Goal: Task Accomplishment & Management: Use online tool/utility

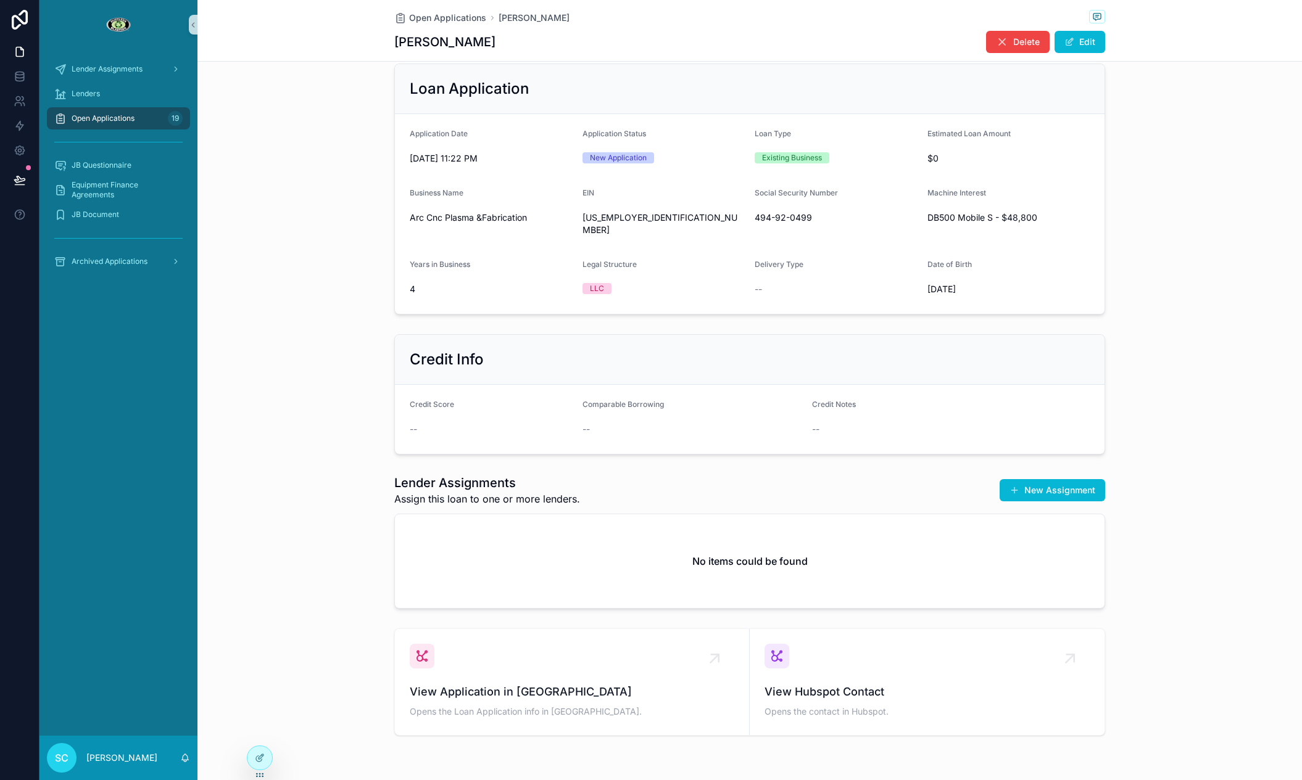
scroll to position [450, 0]
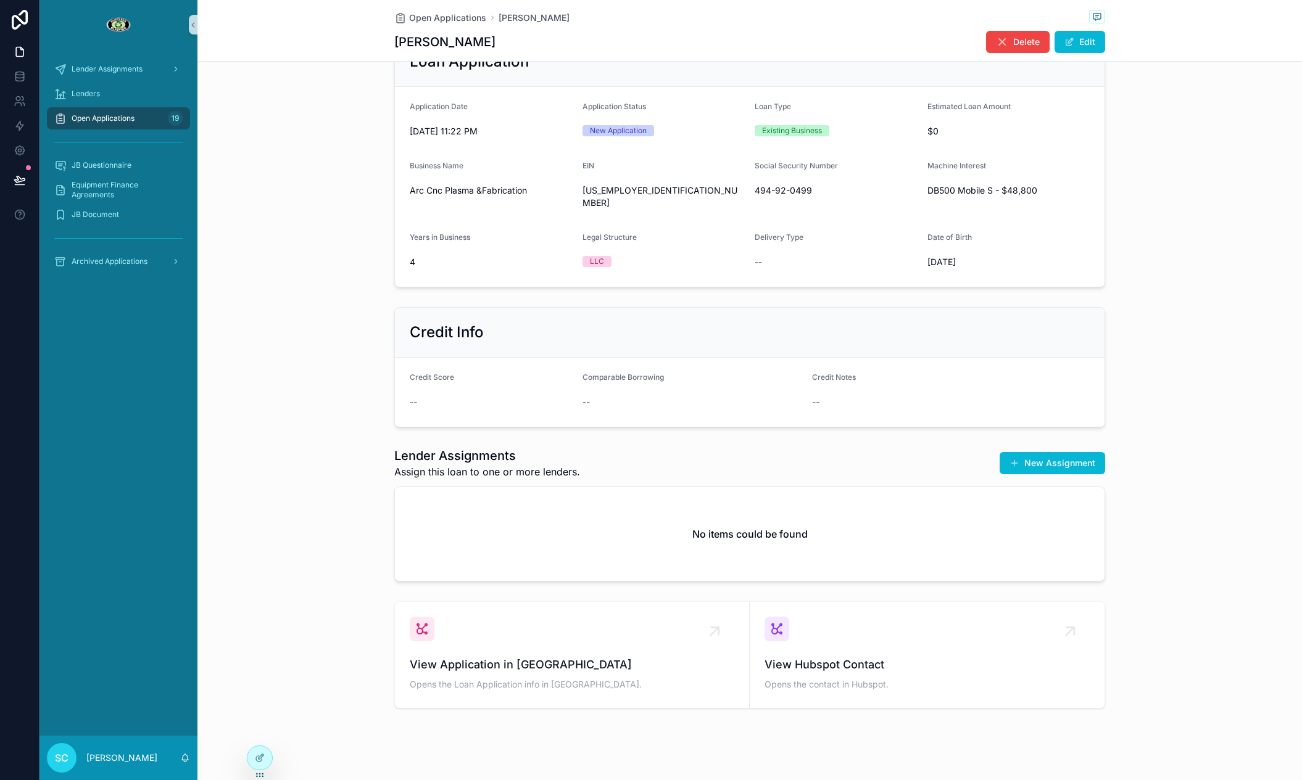
drag, startPoint x: 548, startPoint y: 44, endPoint x: 393, endPoint y: 45, distance: 154.9
click at [391, 46] on div "Open Applications [PERSON_NAME] [PERSON_NAME] Delete Edit" at bounding box center [749, 31] width 1104 height 62
copy h1 "[PERSON_NAME]"
click at [1070, 453] on button "New Assignment" at bounding box center [1053, 463] width 106 height 22
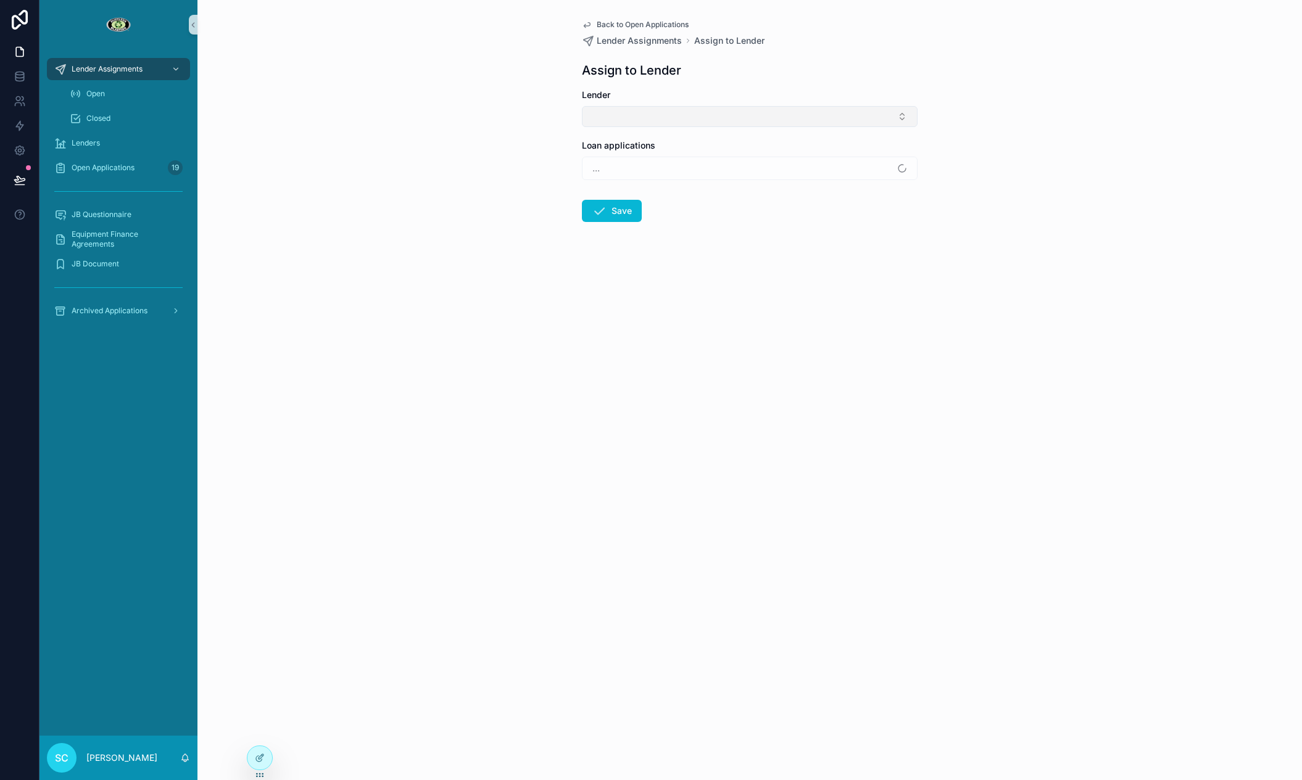
click at [611, 126] on button "Select Button" at bounding box center [750, 116] width 336 height 21
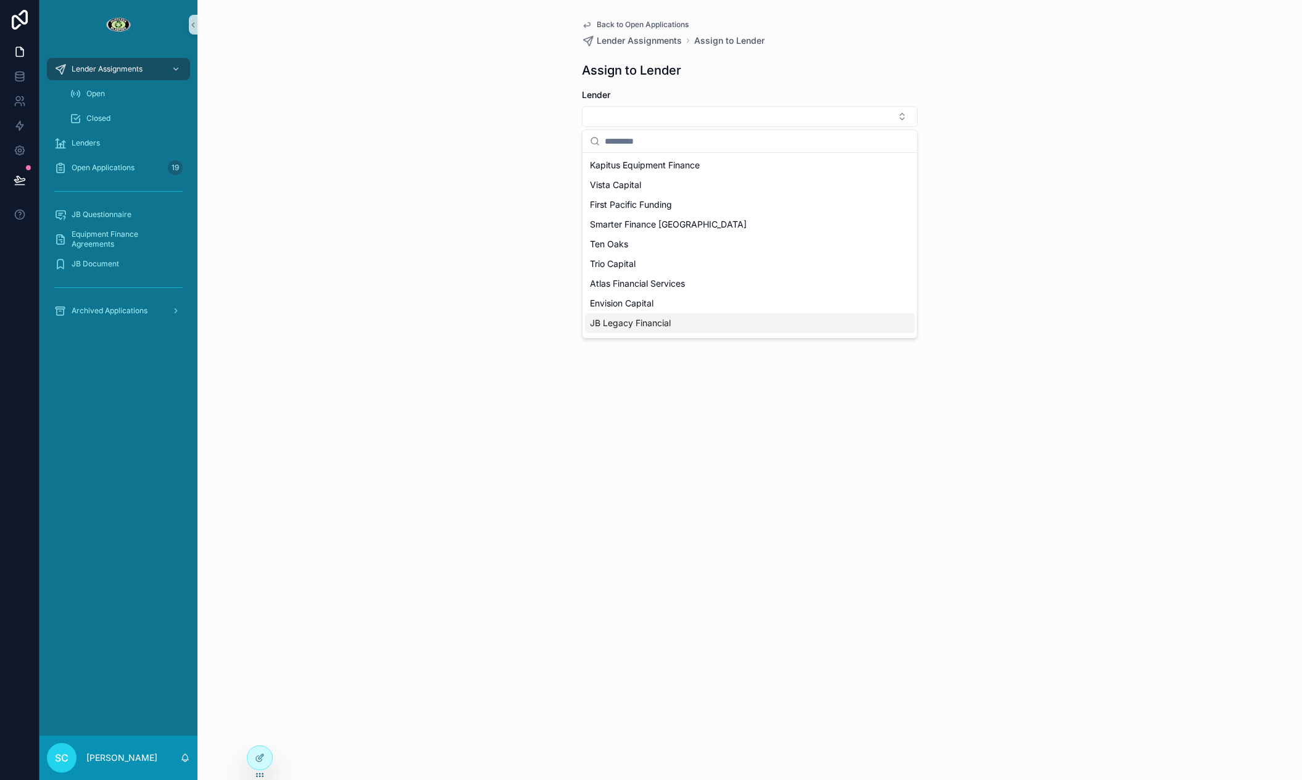
click at [630, 316] on div "JB Legacy Financial" at bounding box center [749, 323] width 329 height 20
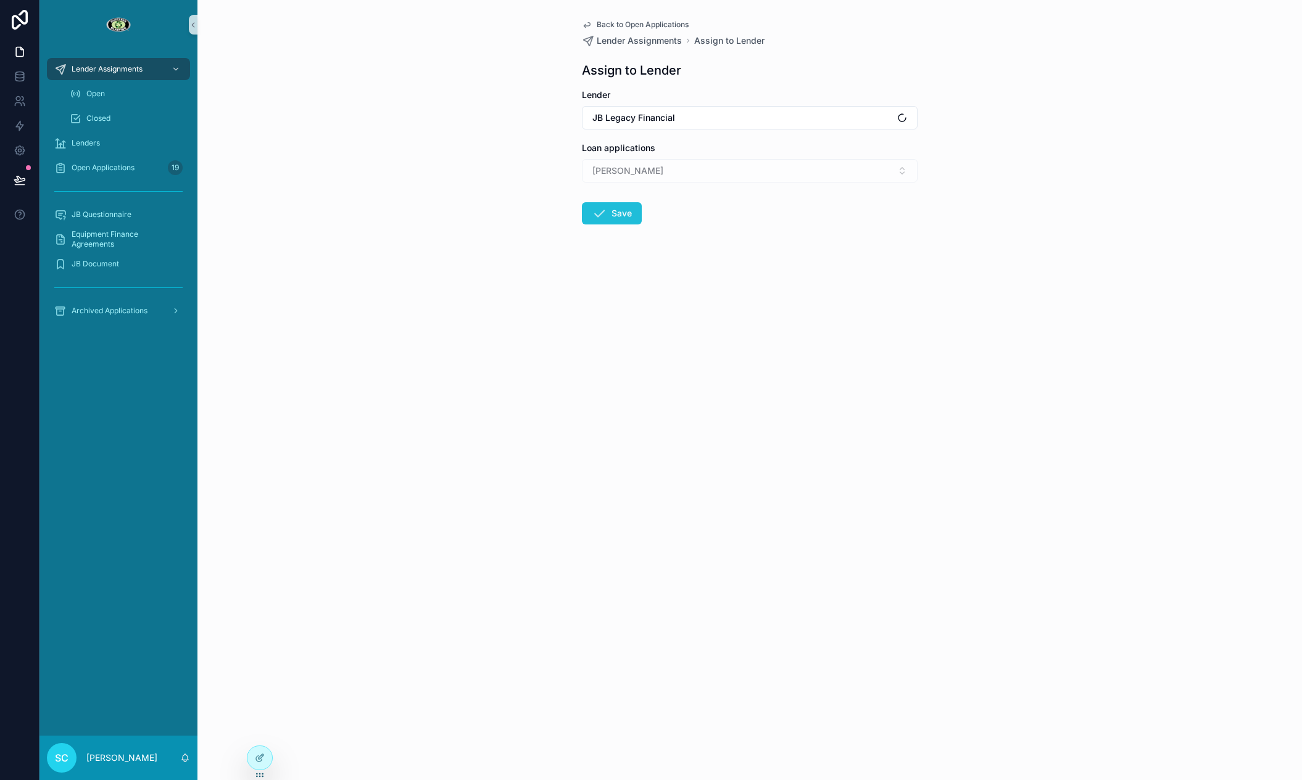
click at [597, 206] on icon "scrollable content" at bounding box center [599, 213] width 15 height 15
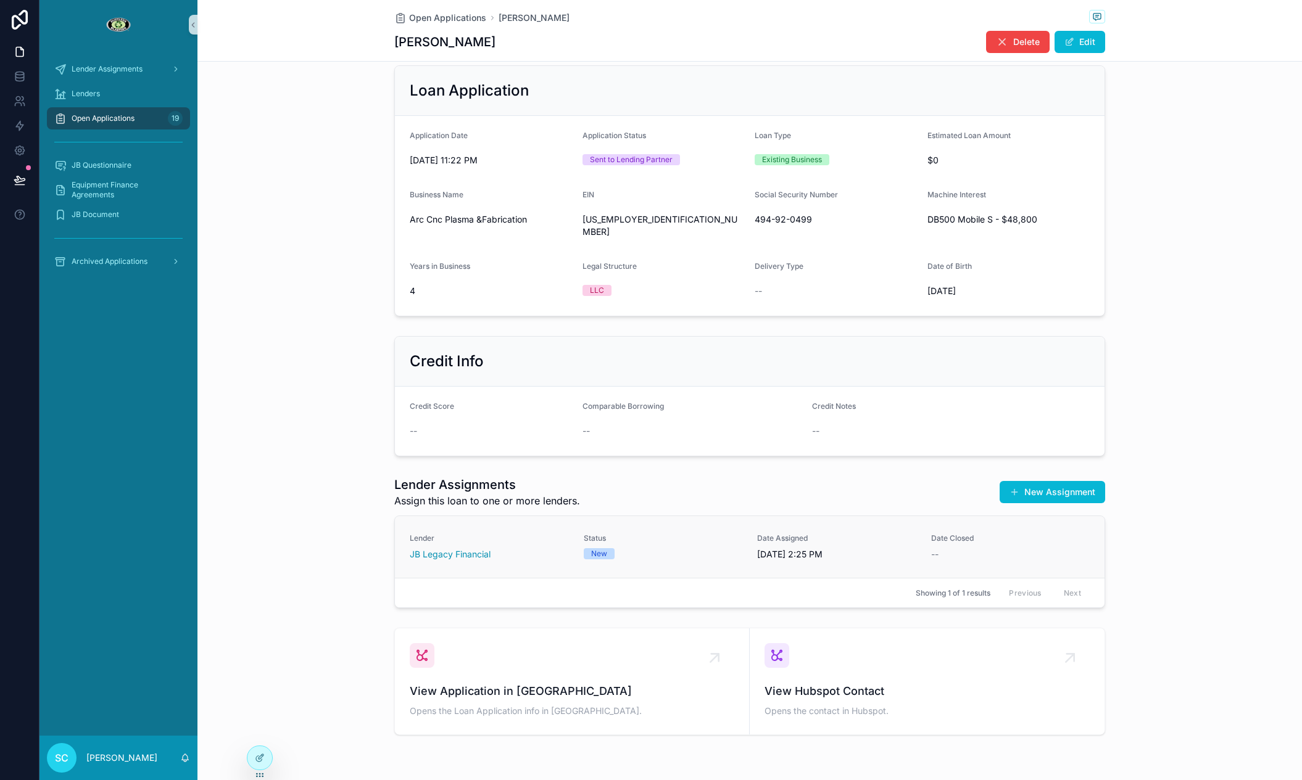
scroll to position [448, 0]
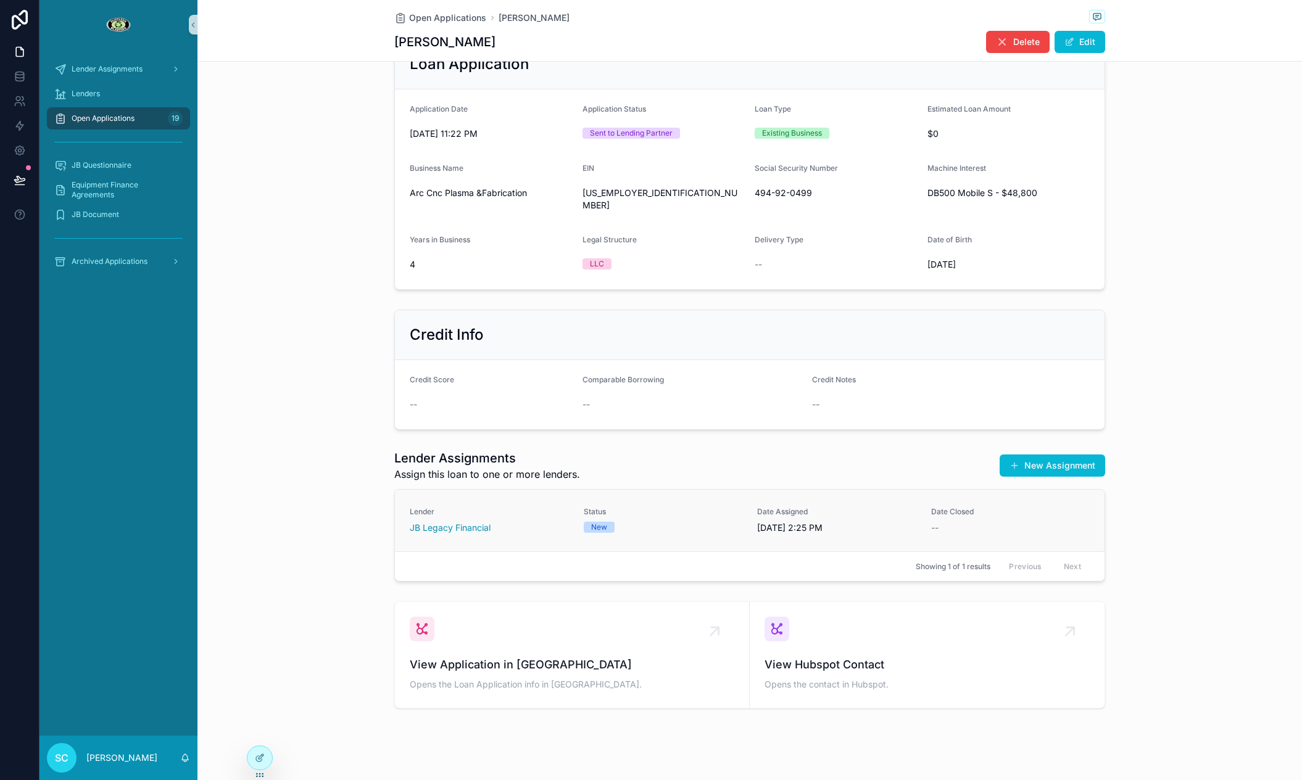
click at [676, 522] on div "New" at bounding box center [663, 527] width 159 height 11
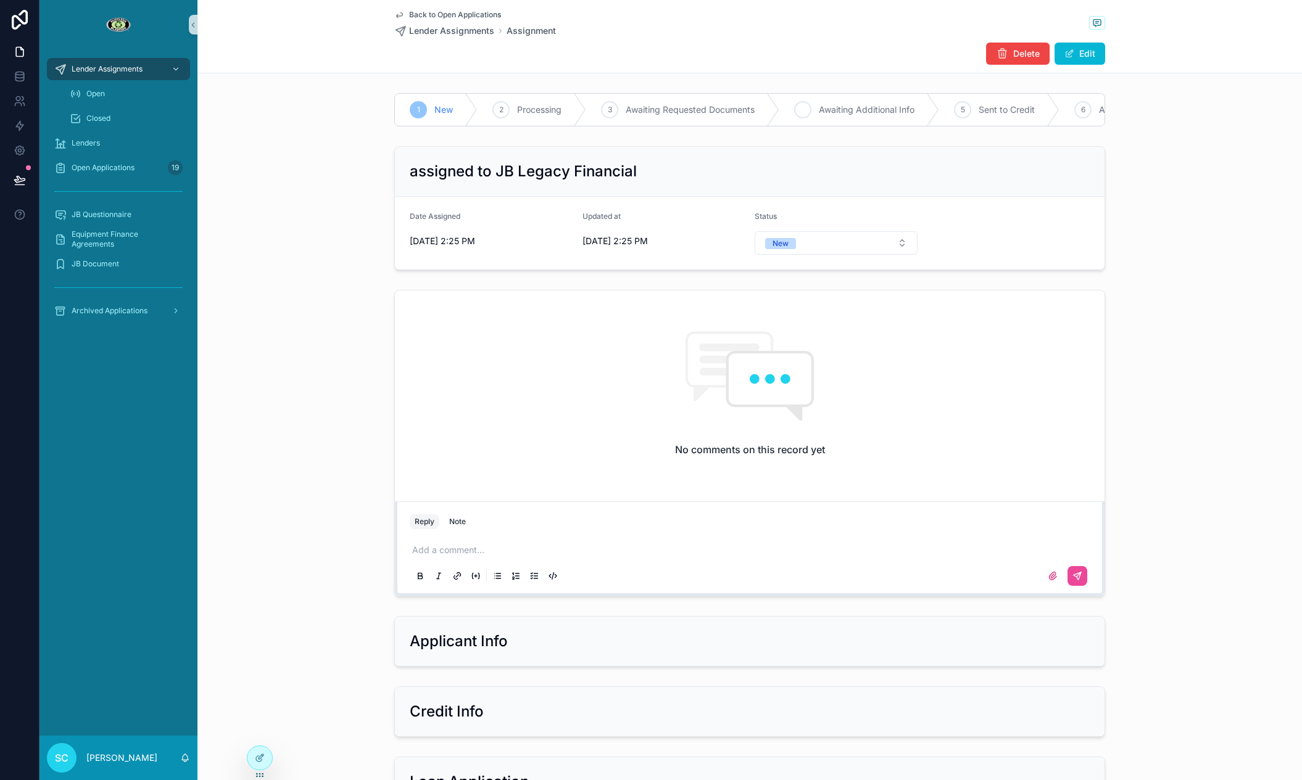
click at [839, 118] on div "4 Awaiting Additional Info" at bounding box center [859, 110] width 160 height 32
click at [576, 118] on div "Awaiting Requested Documents" at bounding box center [604, 110] width 193 height 32
click at [423, 15] on span "Back to Open Applications" at bounding box center [455, 15] width 92 height 10
